Goal: Communication & Community: Answer question/provide support

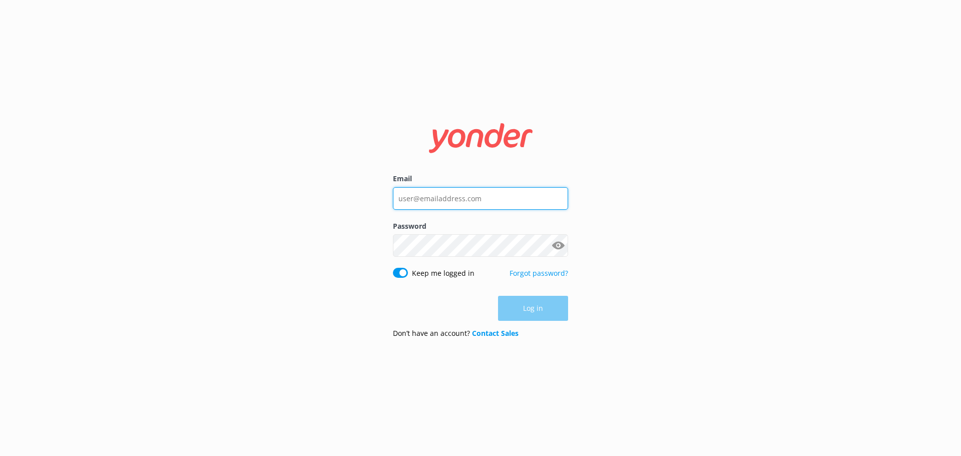
type input "[EMAIL_ADDRESS][DOMAIN_NAME]"
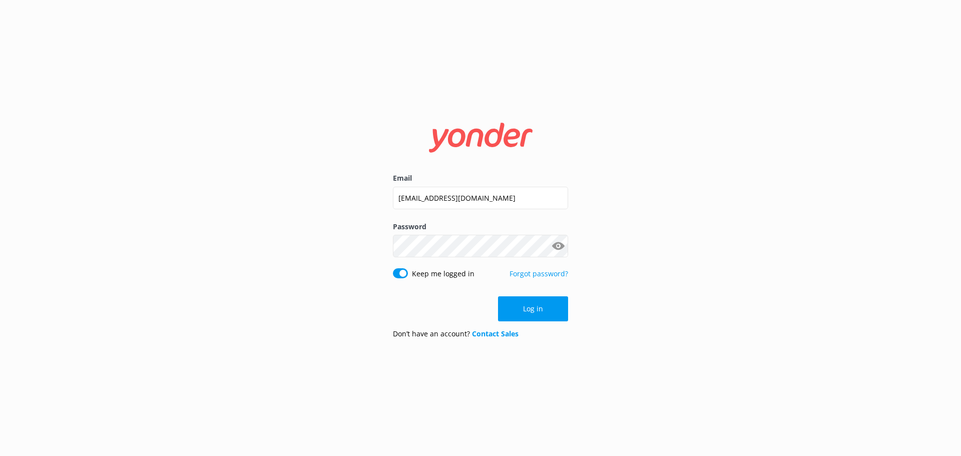
click at [537, 306] on div "Log in" at bounding box center [480, 308] width 175 height 25
click at [528, 311] on button "Log in" at bounding box center [533, 308] width 70 height 25
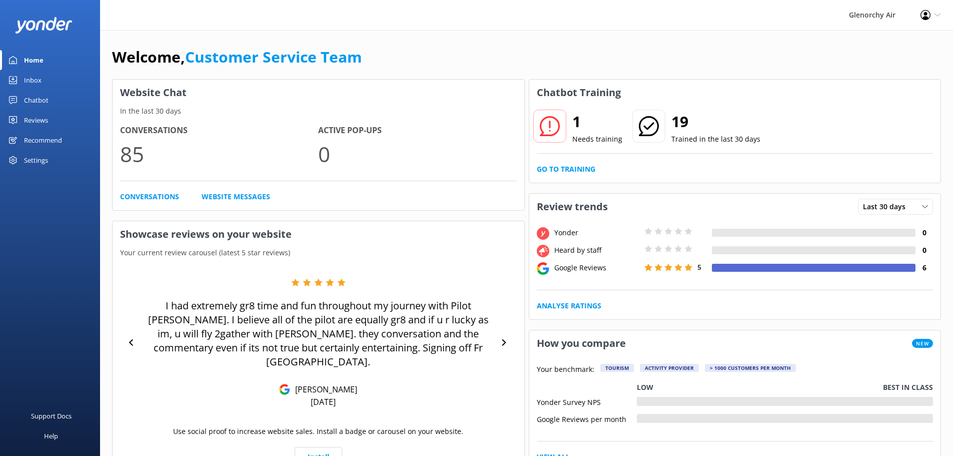
click at [34, 79] on div "Inbox" at bounding box center [33, 80] width 18 height 20
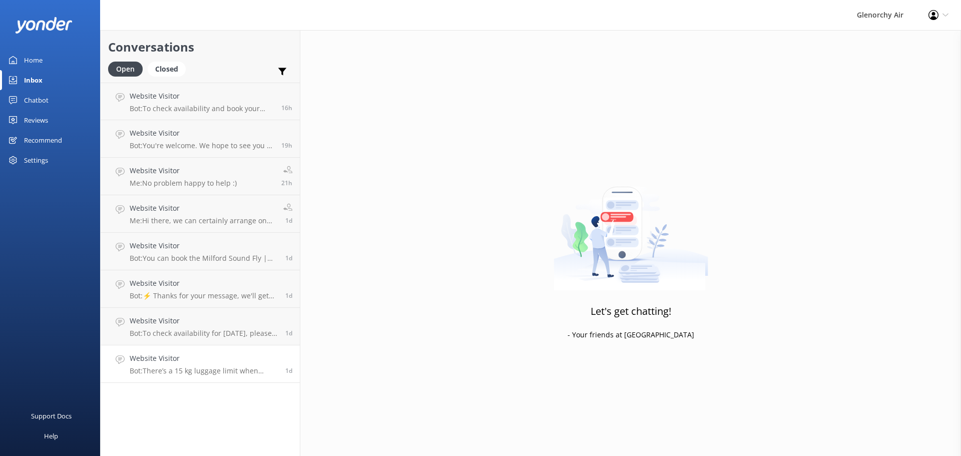
click at [191, 373] on p "Bot: There’s a 15 kg luggage limit when flying with Glenorchy Air. Please check…" at bounding box center [204, 370] width 148 height 9
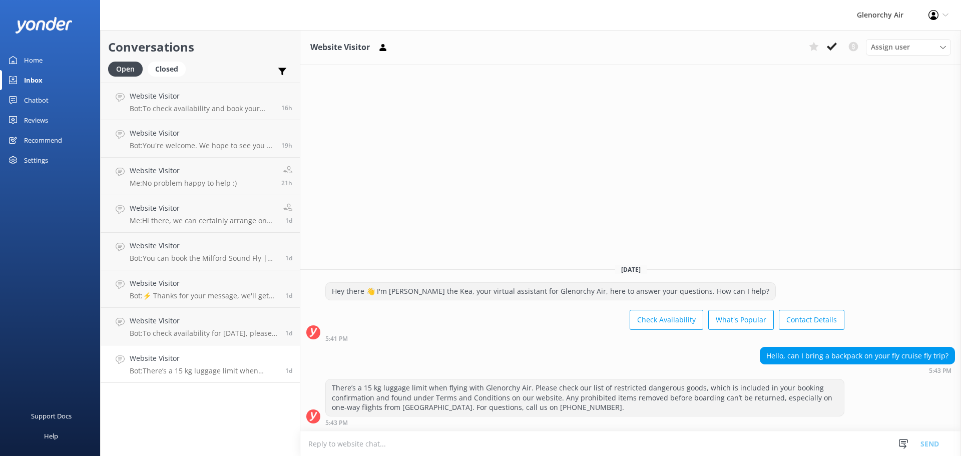
drag, startPoint x: 828, startPoint y: 45, endPoint x: 731, endPoint y: 68, distance: 99.4
click at [827, 45] on icon at bounding box center [831, 47] width 10 height 10
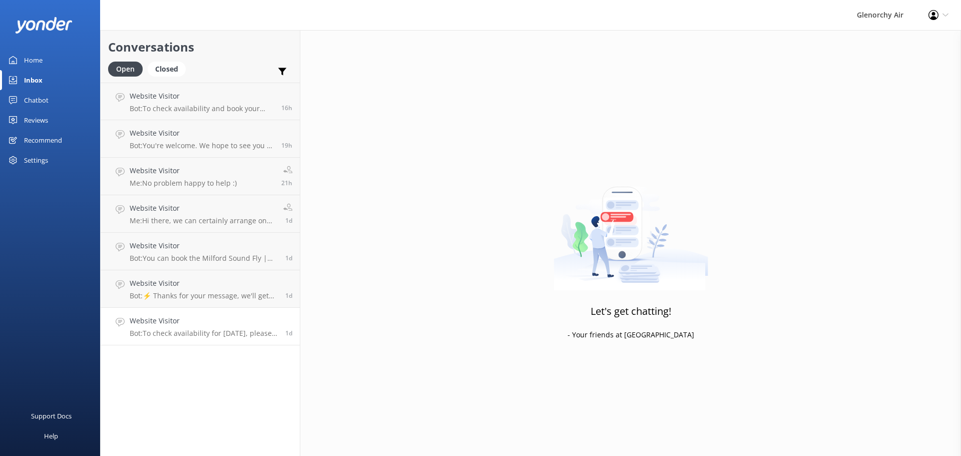
click at [192, 330] on p "Bot: To check availability for [DATE], please visit [URL][DOMAIN_NAME]." at bounding box center [204, 333] width 148 height 9
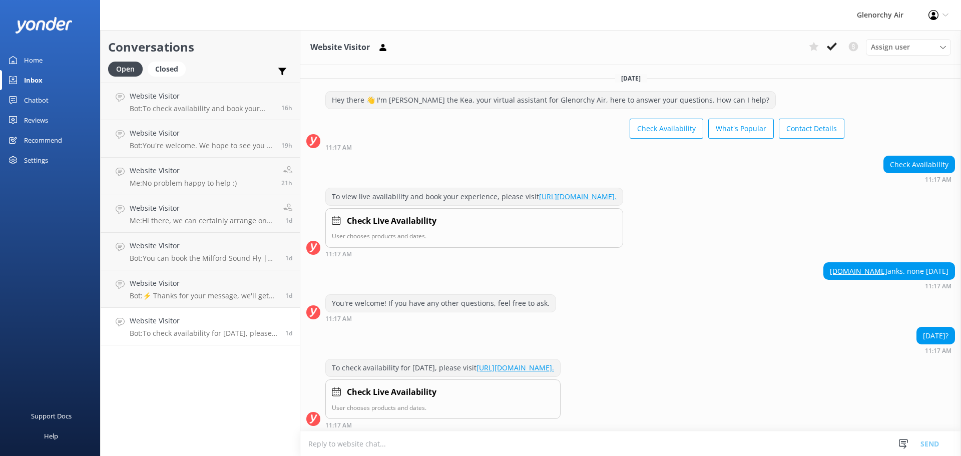
scroll to position [3, 0]
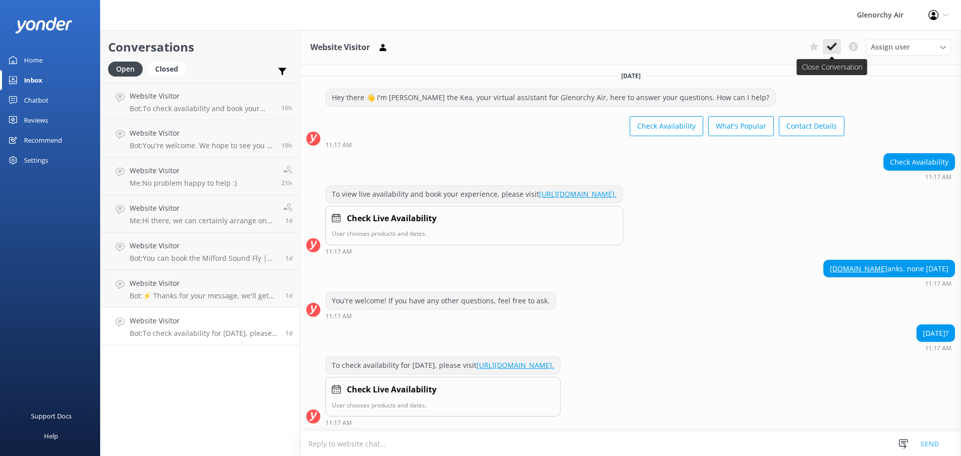
click at [832, 46] on use at bounding box center [831, 47] width 10 height 8
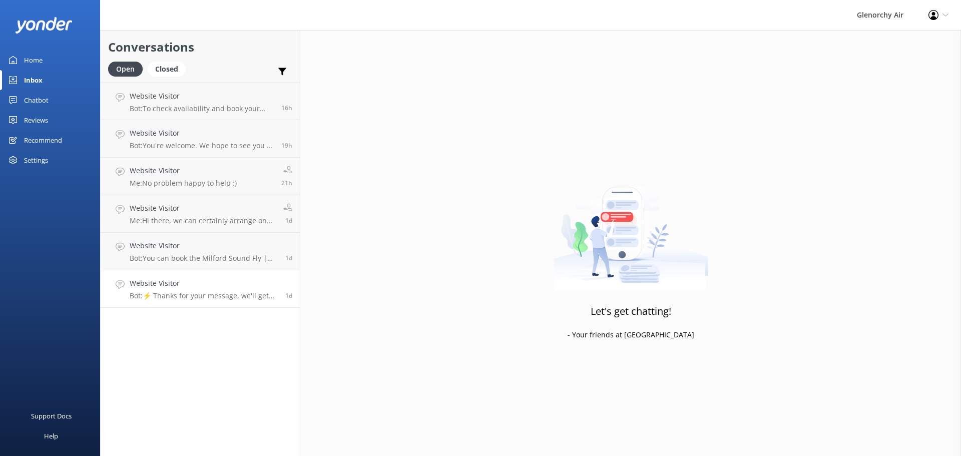
click at [199, 291] on div "Website Visitor Bot: ⚡ Thanks for your message, we'll get back to you as soon a…" at bounding box center [204, 289] width 148 height 22
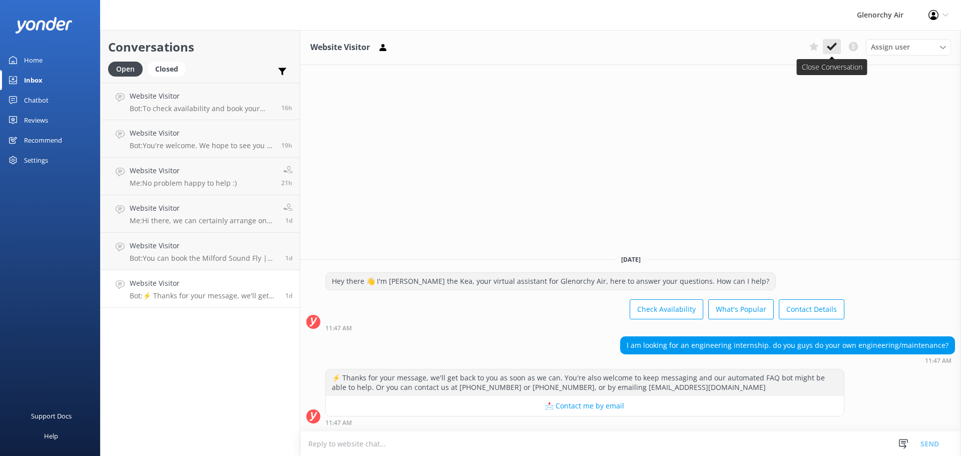
click at [834, 46] on use at bounding box center [831, 47] width 10 height 8
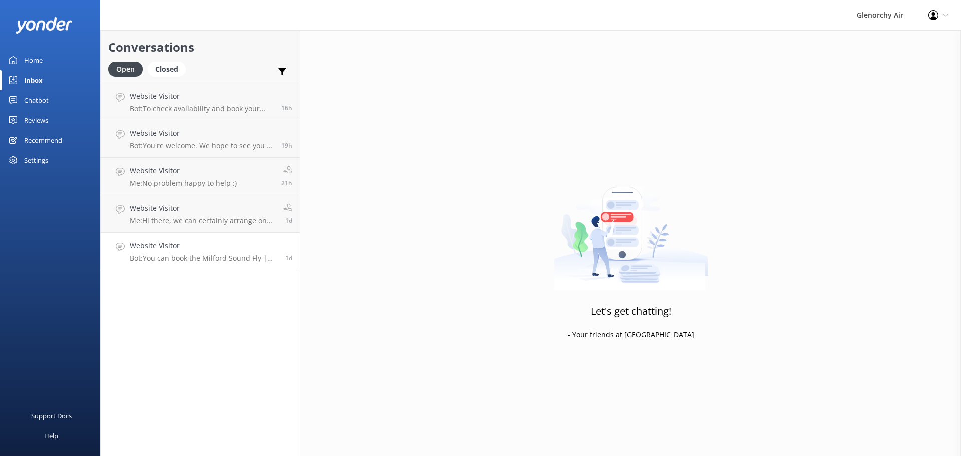
click at [205, 252] on div "Website Visitor Bot: You can book the Milford Sound Fly | Cruise | Fly online a…" at bounding box center [204, 251] width 148 height 22
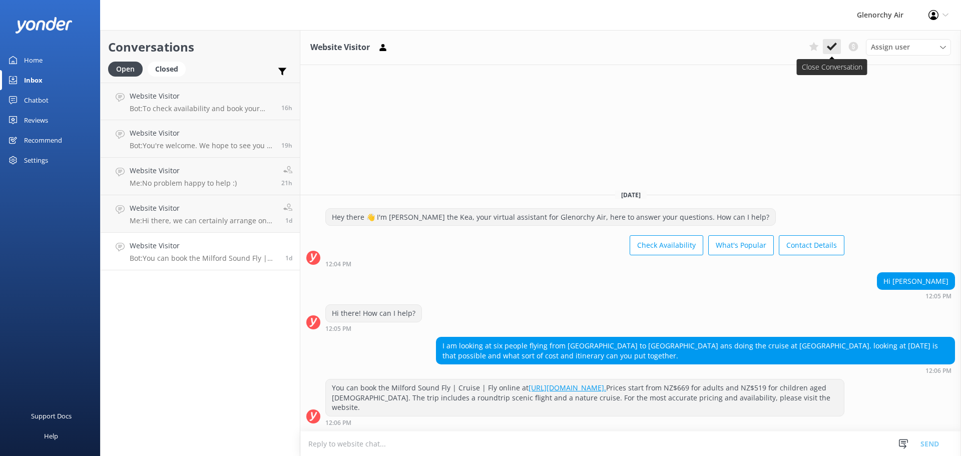
click at [834, 44] on use at bounding box center [831, 47] width 10 height 8
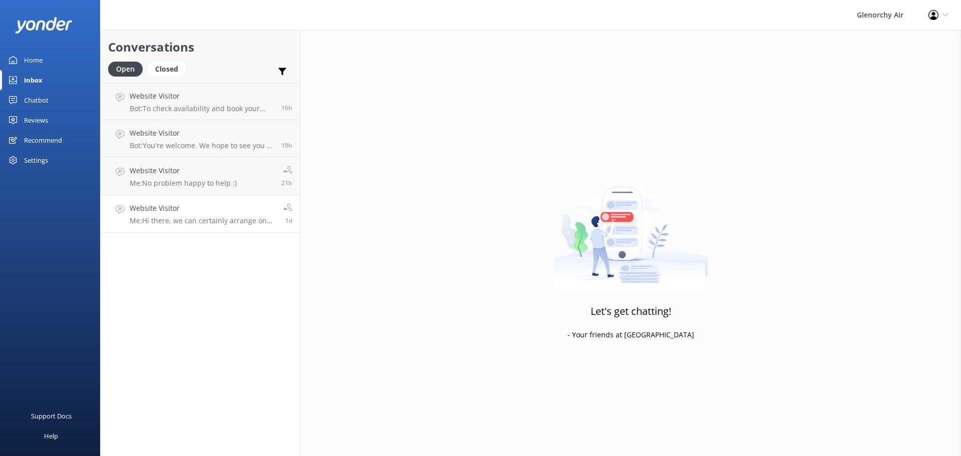
click at [200, 212] on h4 "Website Visitor" at bounding box center [203, 208] width 146 height 11
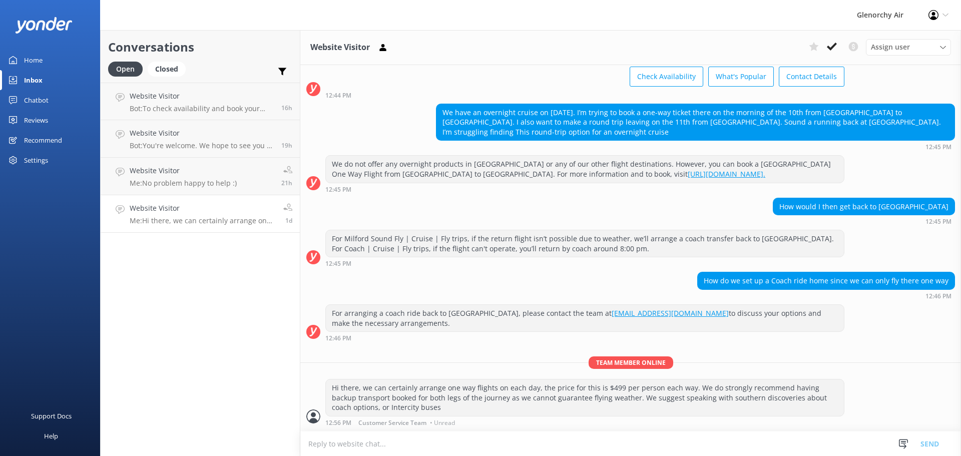
scroll to position [62, 0]
click at [214, 175] on h4 "Website Visitor" at bounding box center [183, 170] width 107 height 11
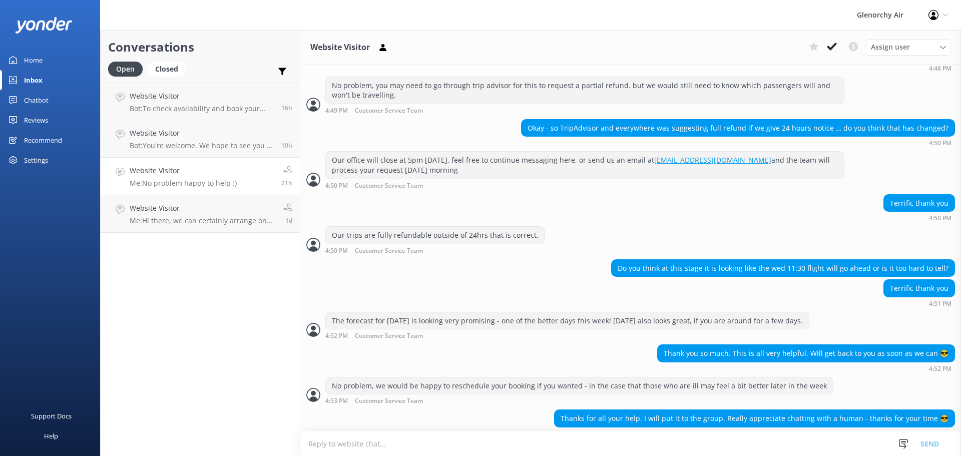
scroll to position [421, 0]
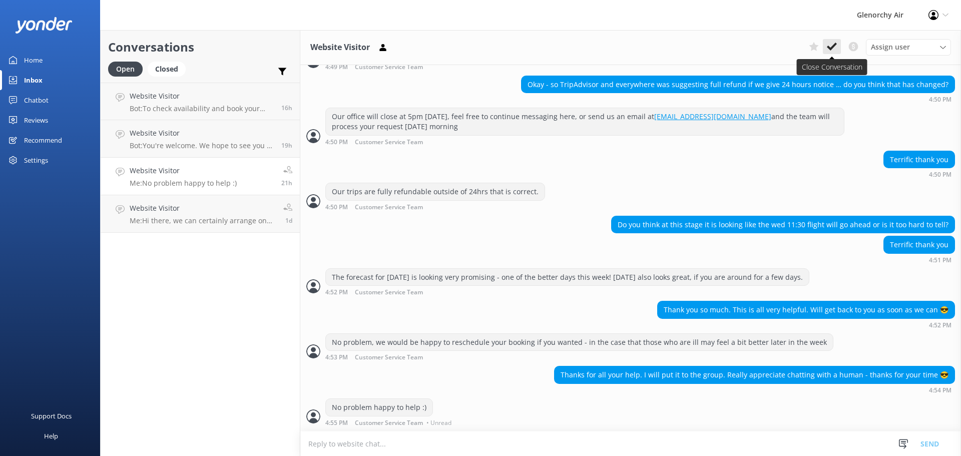
click at [833, 47] on use at bounding box center [831, 47] width 10 height 8
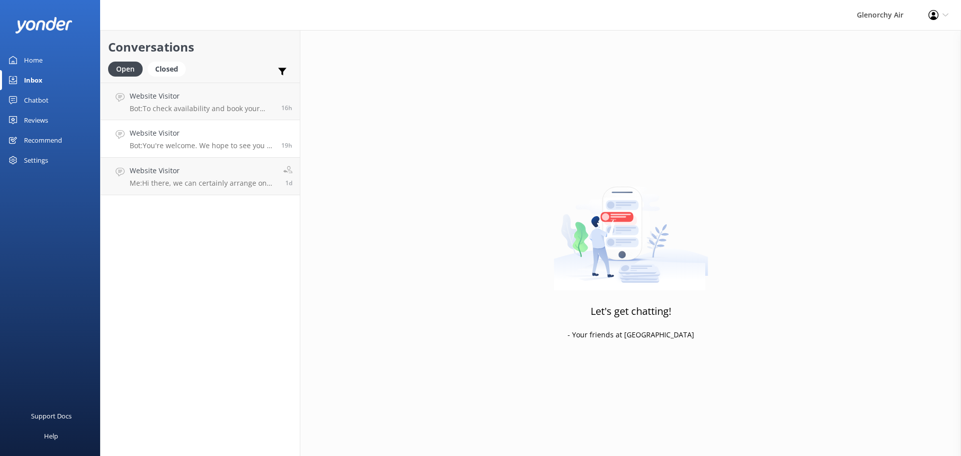
click at [204, 147] on p "Bot: You're welcome. We hope to see you at [GEOGRAPHIC_DATA] Air soon!" at bounding box center [202, 145] width 144 height 9
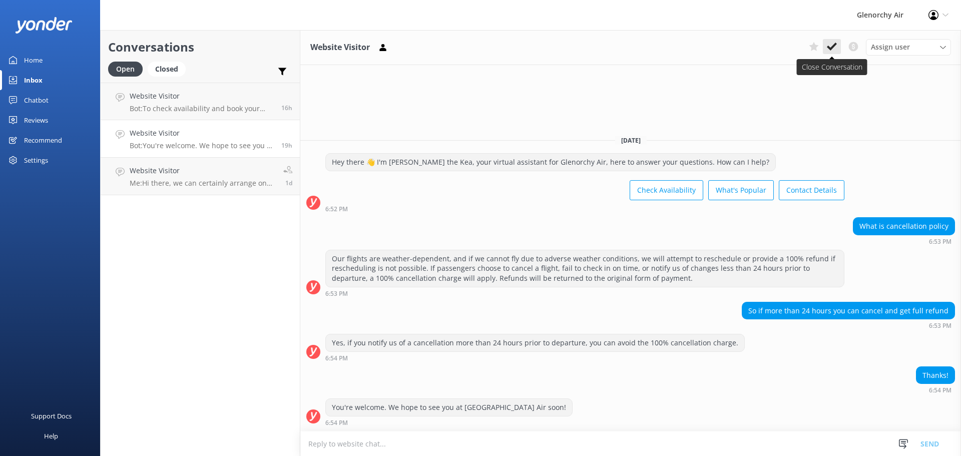
click at [829, 44] on icon at bounding box center [831, 47] width 10 height 10
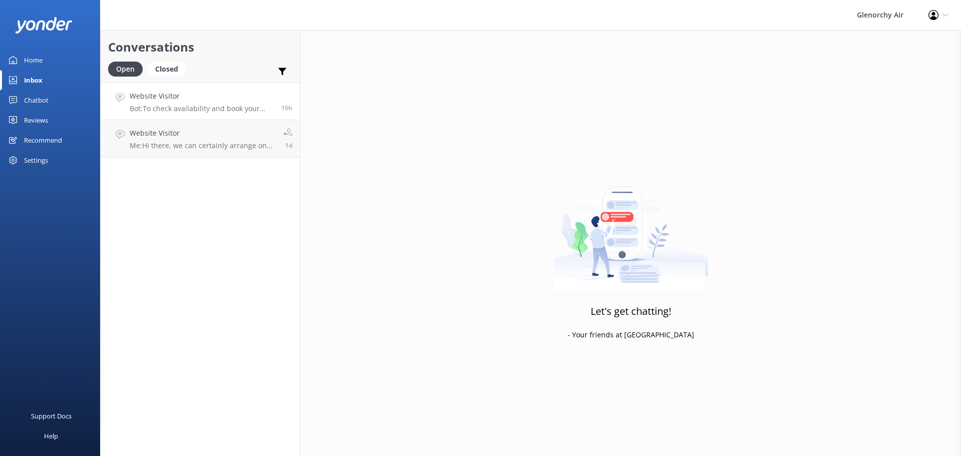
click at [214, 106] on p "Bot: To check availability and book your experience, please visit [URL][DOMAIN_…" at bounding box center [202, 108] width 144 height 9
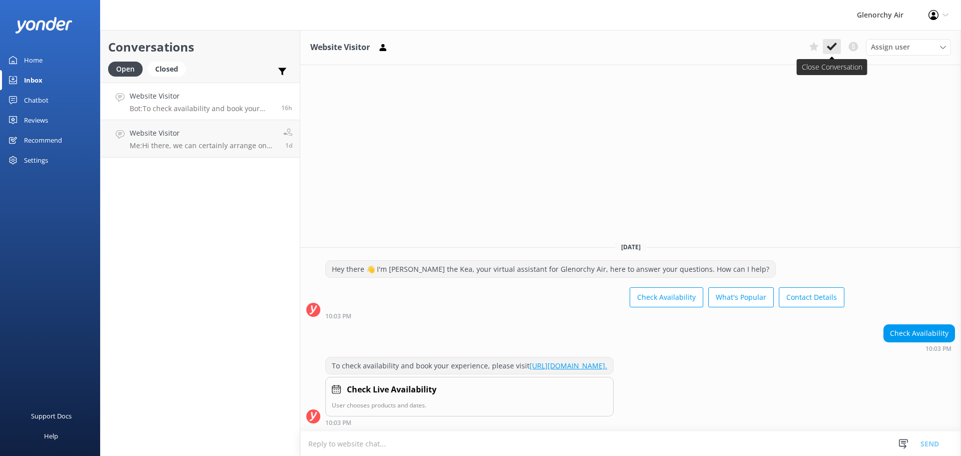
click at [834, 46] on use at bounding box center [831, 47] width 10 height 8
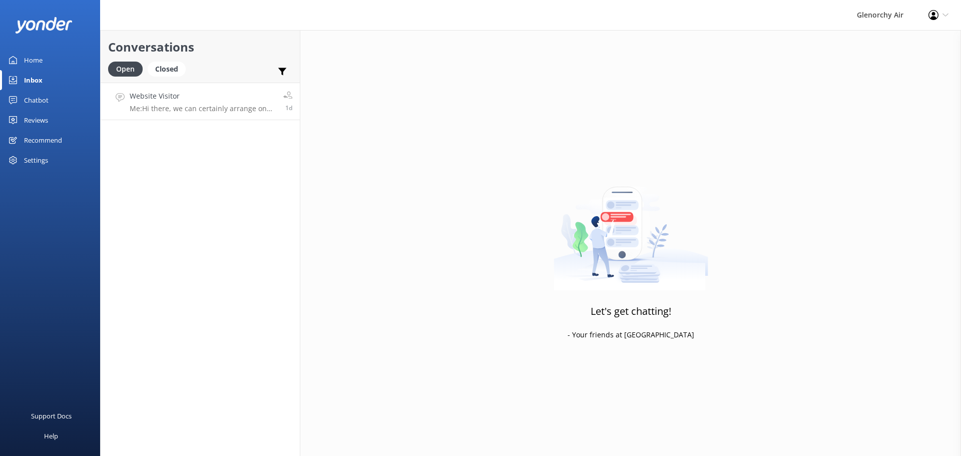
click at [199, 107] on p "Me: Hi there, we can certainly arrange one way flights on each day, the price f…" at bounding box center [203, 108] width 146 height 9
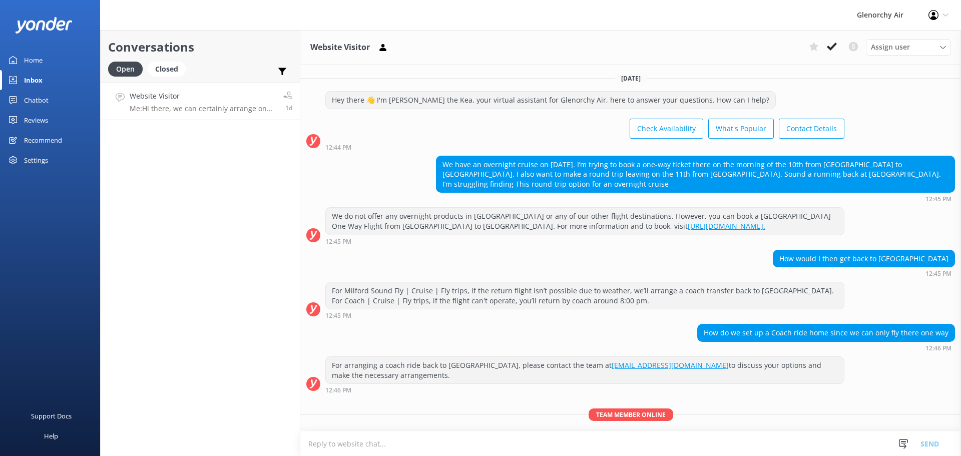
scroll to position [62, 0]
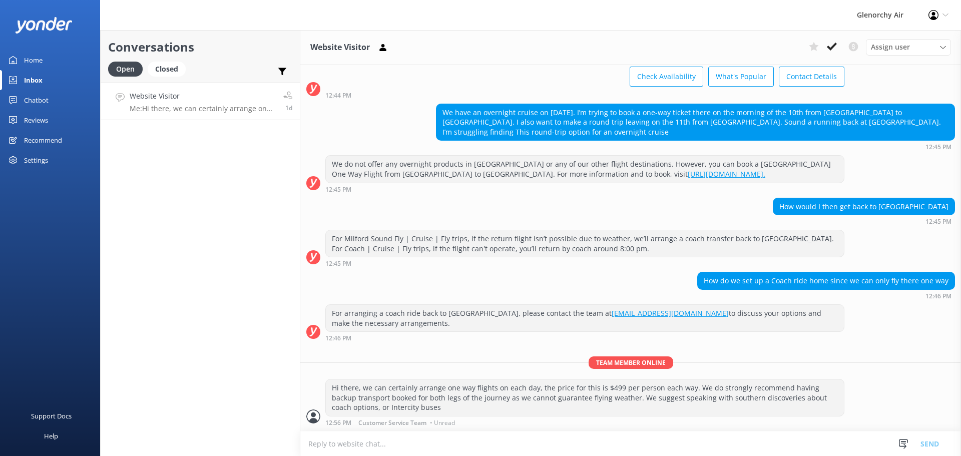
click at [31, 120] on div "Reviews" at bounding box center [36, 120] width 24 height 20
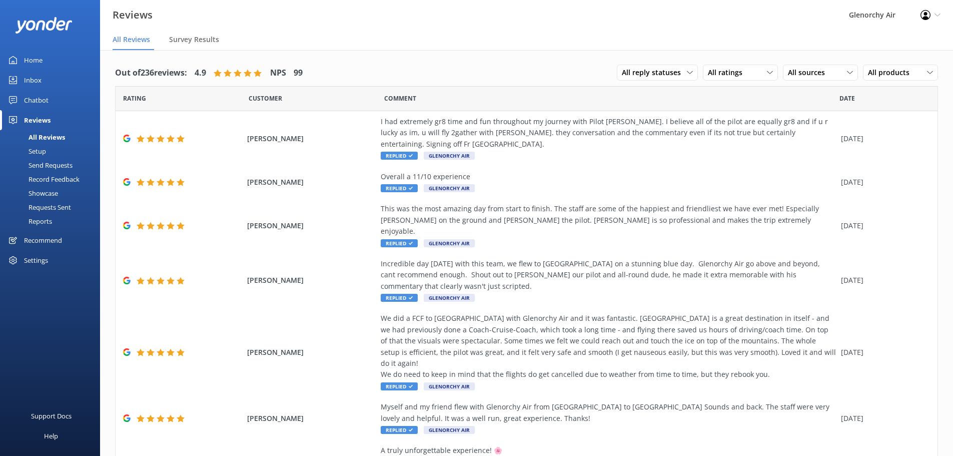
click at [37, 99] on div "Chatbot" at bounding box center [36, 100] width 25 height 20
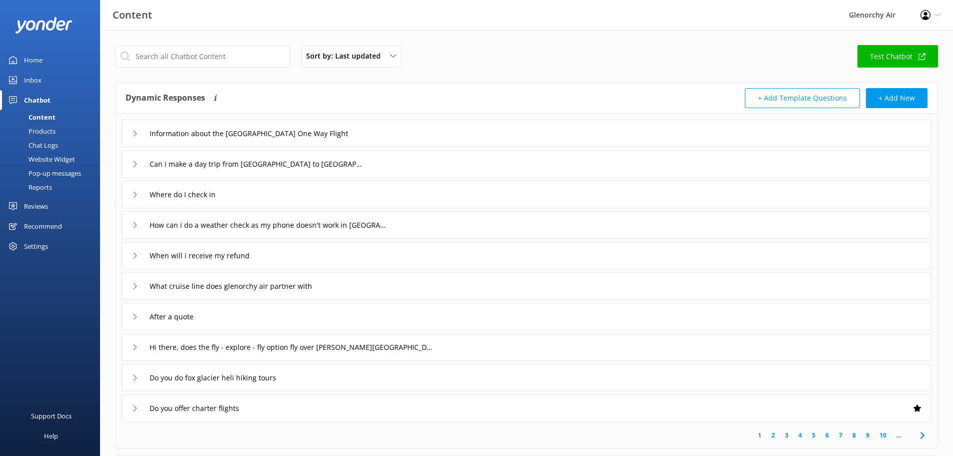
click at [35, 80] on div "Inbox" at bounding box center [33, 80] width 18 height 20
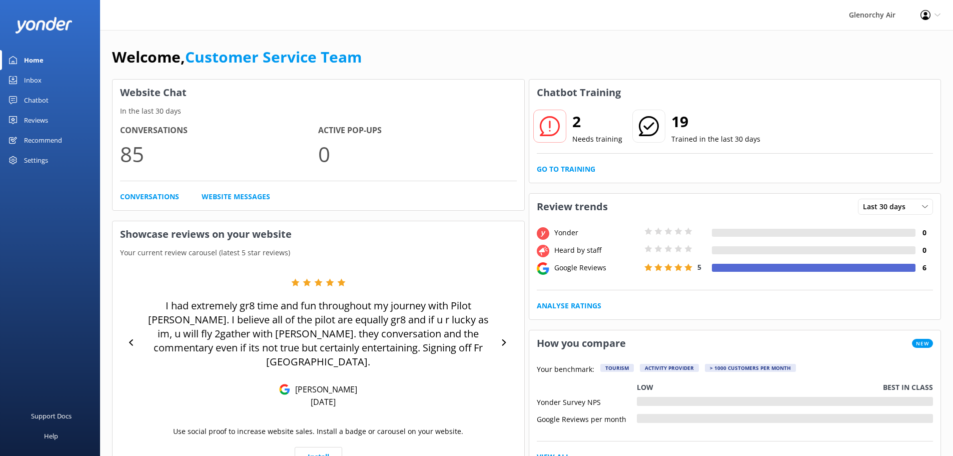
click at [36, 78] on div "Inbox" at bounding box center [33, 80] width 18 height 20
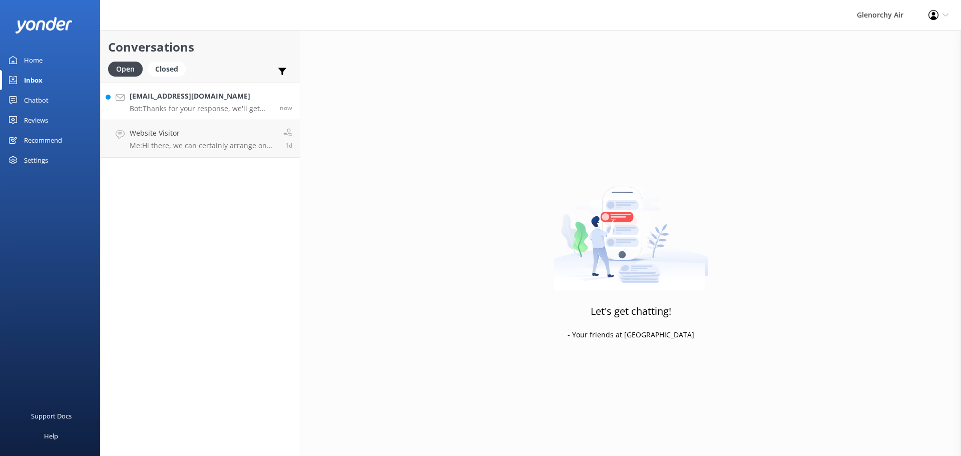
click at [235, 104] on p "Bot: Thanks for your response, we'll get back to you as soon as we can during o…" at bounding box center [201, 108] width 143 height 9
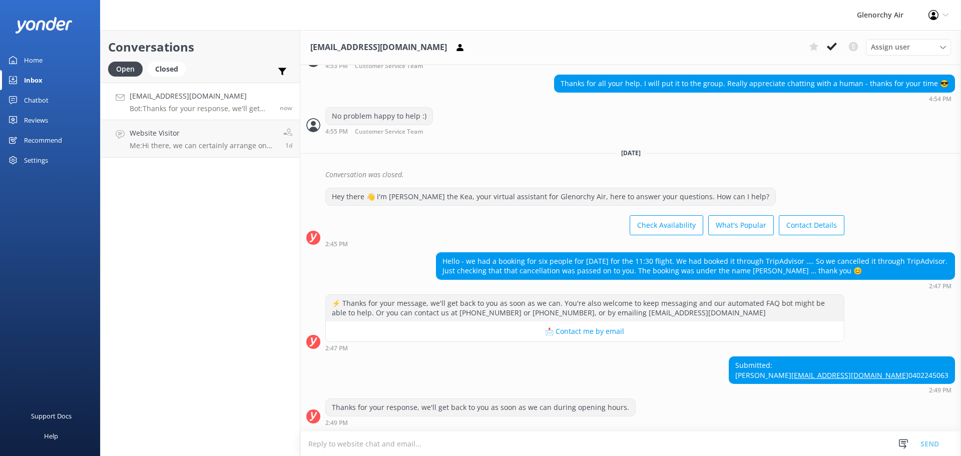
scroll to position [731, 0]
drag, startPoint x: 942, startPoint y: 365, endPoint x: 852, endPoint y: 367, distance: 90.1
click at [852, 367] on div "Submitted: [PERSON_NAME] [EMAIL_ADDRESS][DOMAIN_NAME] 0402245063" at bounding box center [841, 370] width 225 height 27
copy link "[EMAIL_ADDRESS][DOMAIN_NAME]"
click at [801, 408] on div "Thanks for your response, we'll get back to you as soon as we can during openin…" at bounding box center [630, 412] width 660 height 28
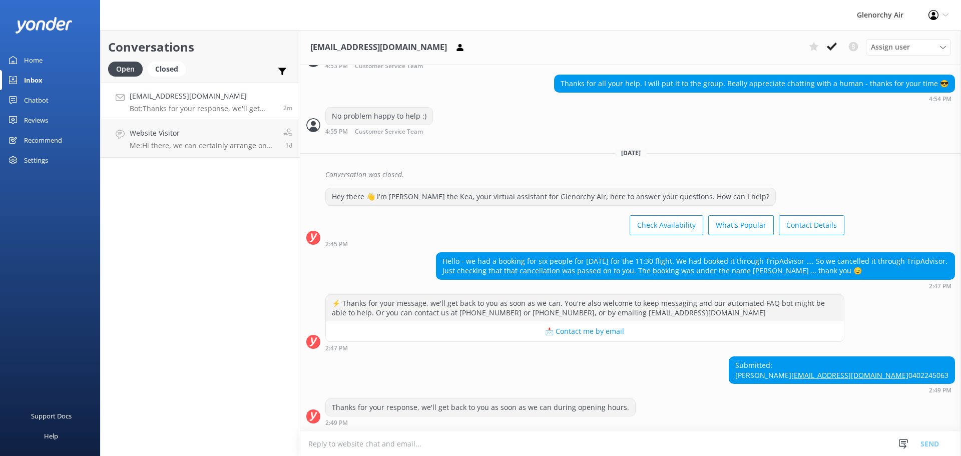
click at [382, 445] on textarea at bounding box center [630, 443] width 660 height 25
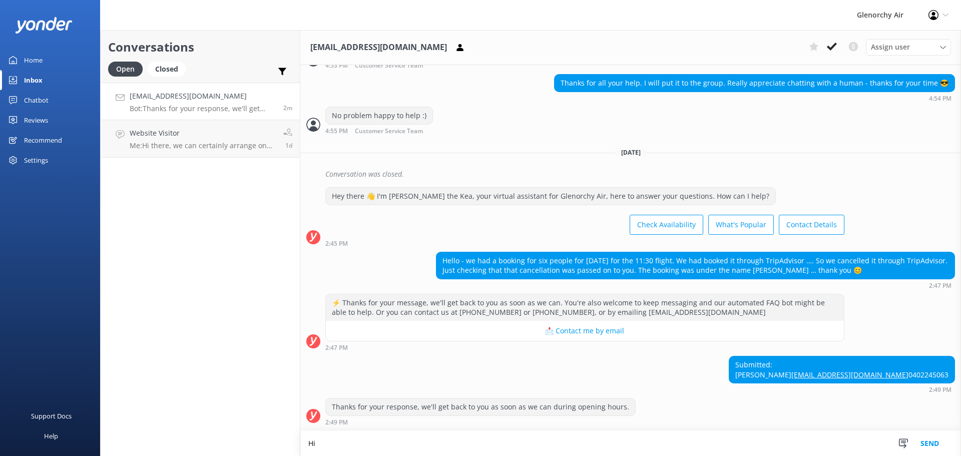
scroll to position [732, 0]
click at [514, 441] on textarea "Hi [PERSON_NAME], yes we received your cancellation" at bounding box center [630, 443] width 660 height 25
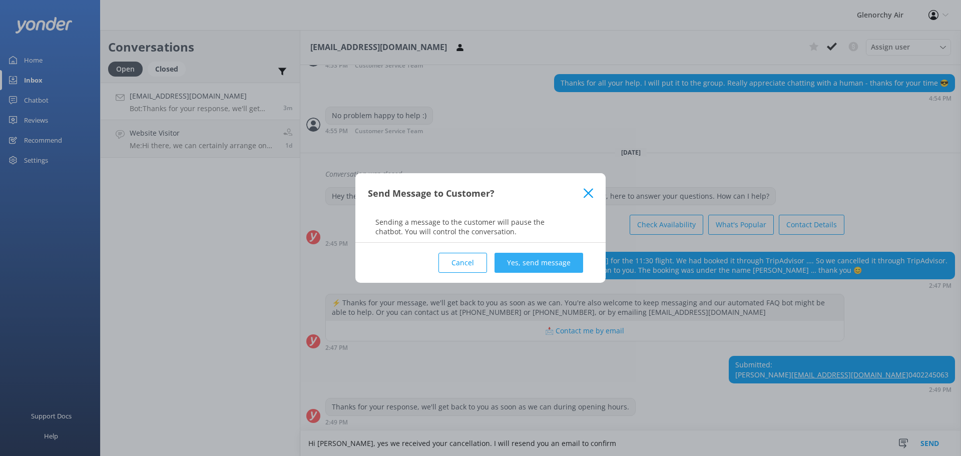
type textarea "Hi Anna, yes we received your cancellation. I will resend you an email to confi…"
click at [535, 259] on button "Yes, send message" at bounding box center [538, 263] width 89 height 20
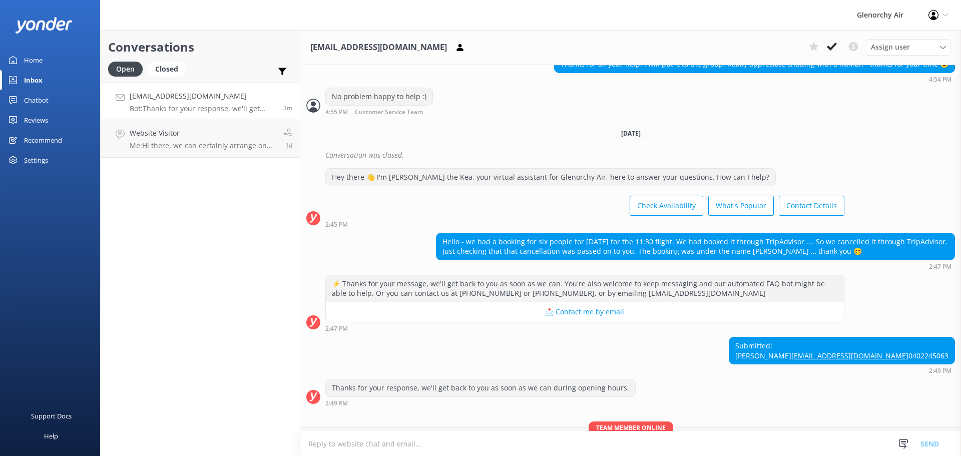
scroll to position [796, 0]
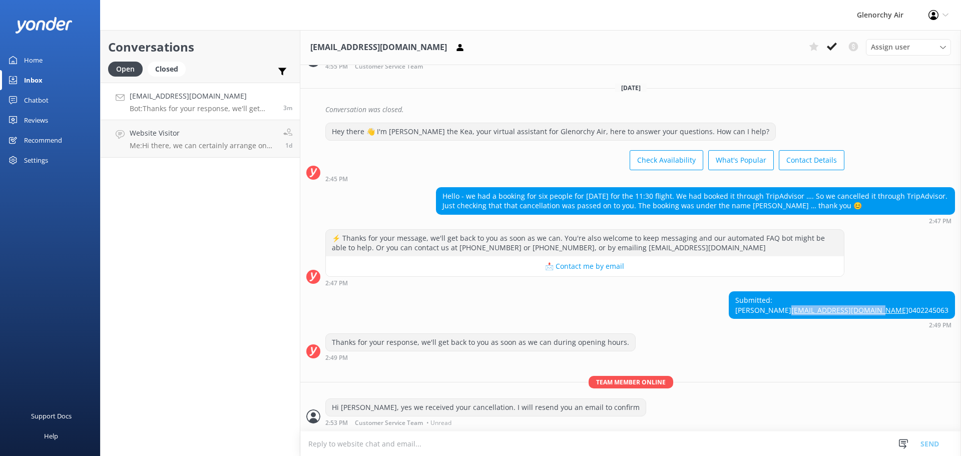
drag, startPoint x: 942, startPoint y: 299, endPoint x: 852, endPoint y: 304, distance: 89.7
click at [852, 304] on div "Submitted: Anna Treacher annatreacher@y7mail.com 0402245063" at bounding box center [841, 305] width 225 height 27
copy link "annatreacher@y7mail.com"
click at [736, 324] on div "Submitted: Anna Treacher annatreacher@y7mail.com 0402245063 2:49 PM" at bounding box center [630, 309] width 660 height 37
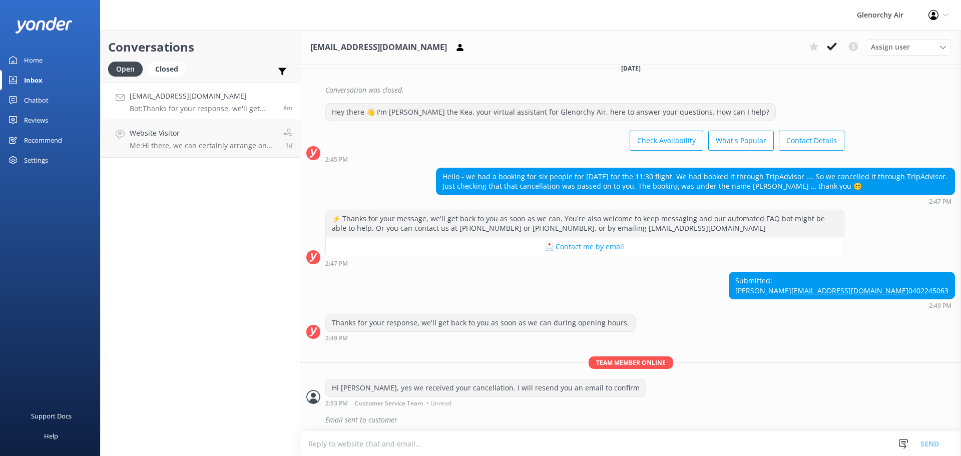
scroll to position [818, 0]
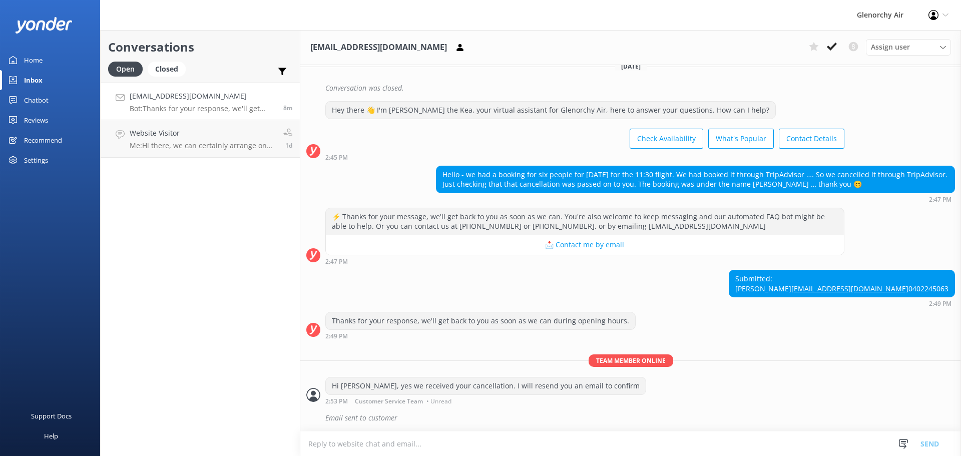
click at [785, 332] on div "Thanks for your response, we'll get back to you as soon as we can during openin…" at bounding box center [630, 326] width 660 height 28
click at [830, 48] on use at bounding box center [831, 47] width 10 height 8
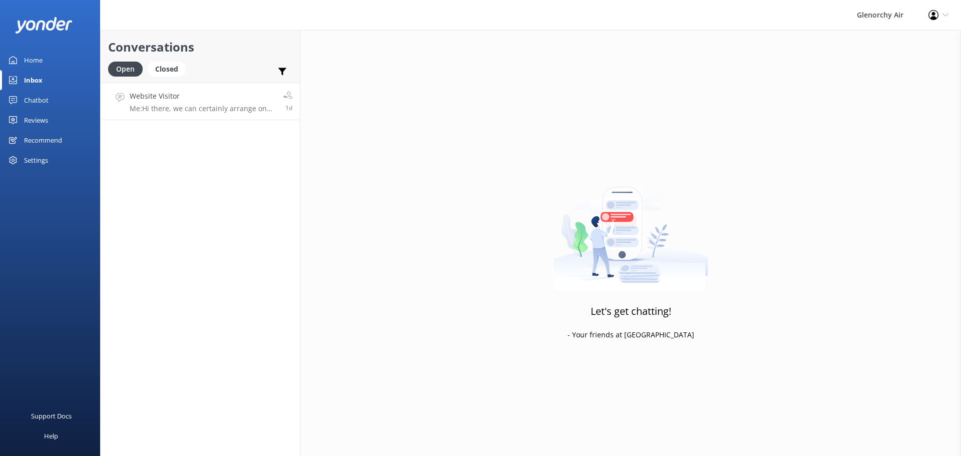
click at [186, 102] on div "Website Visitor Me: Hi there, we can certainly arrange one way flights on each …" at bounding box center [203, 102] width 146 height 22
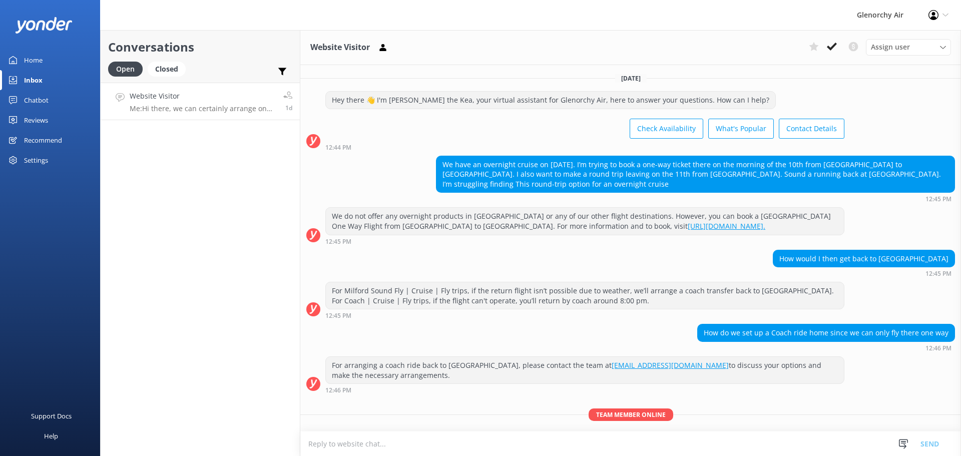
scroll to position [62, 0]
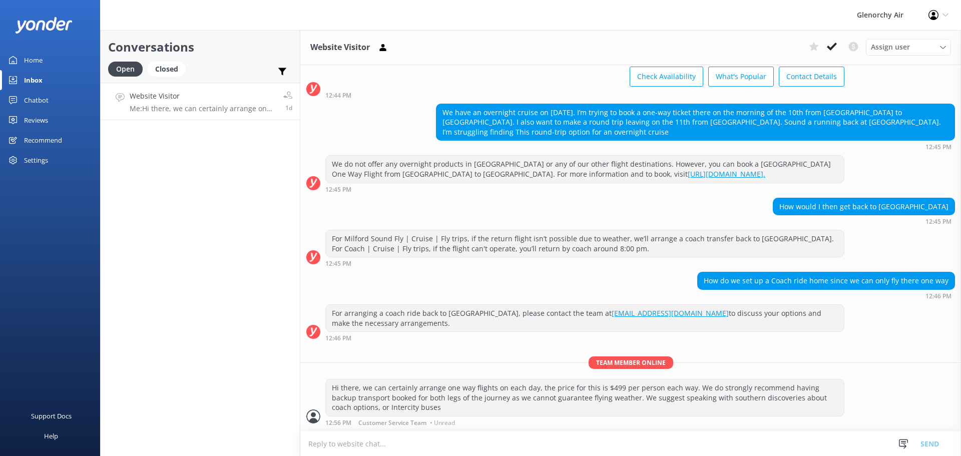
click at [873, 257] on div "For Milford Sound Fly | Cruise | Fly trips, if the return flight isn’t possible…" at bounding box center [630, 248] width 660 height 37
click at [829, 49] on use at bounding box center [831, 47] width 10 height 8
